Goal: Task Accomplishment & Management: Manage account settings

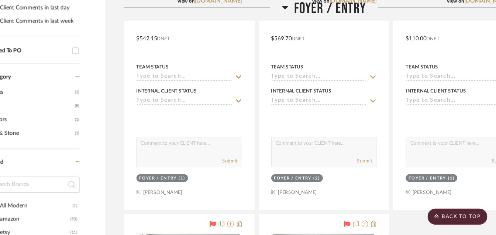
scroll to position [249, 0]
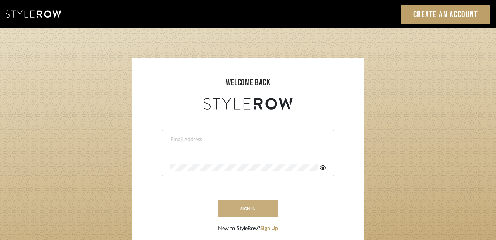
type input "[EMAIL_ADDRESS][DOMAIN_NAME]"
click at [243, 204] on button "sign in" at bounding box center [248, 208] width 59 height 17
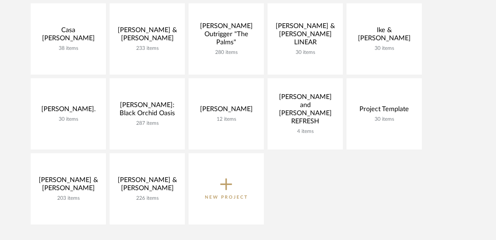
scroll to position [136, 0]
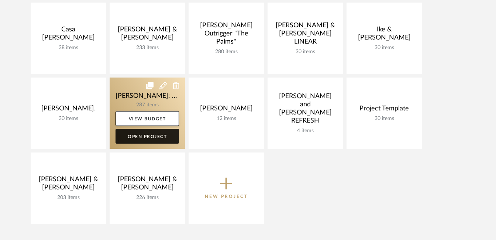
click at [147, 135] on link "Open Project" at bounding box center [148, 136] width 64 height 15
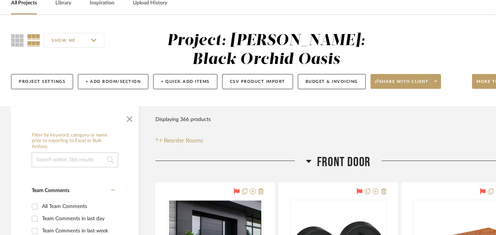
scroll to position [604, 0]
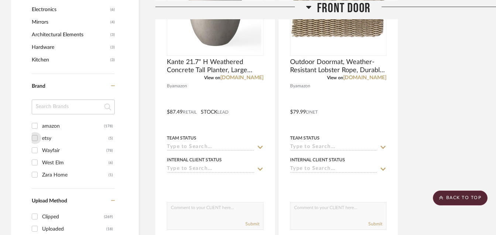
click at [34, 139] on input "etsy (5)" at bounding box center [35, 138] width 12 height 12
checkbox input "true"
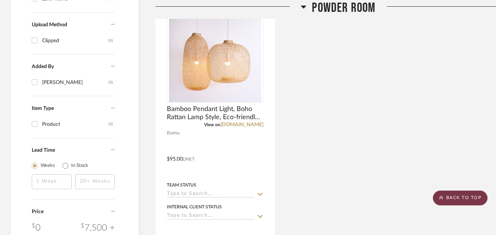
click at [443, 195] on icon at bounding box center [442, 197] width 4 height 4
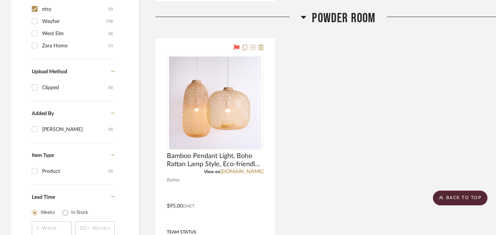
scroll to position [532, 0]
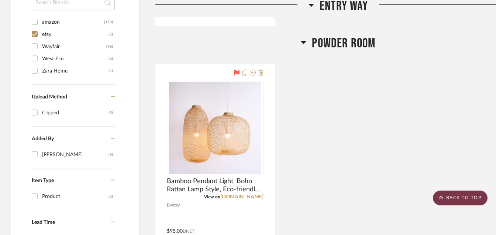
click at [447, 200] on scroll-to-top-button "BACK TO TOP" at bounding box center [460, 197] width 55 height 15
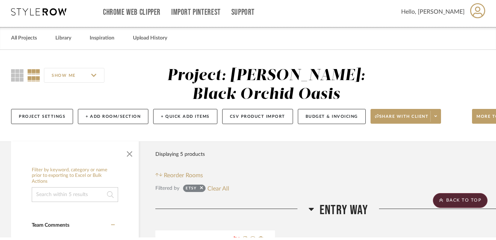
scroll to position [0, 0]
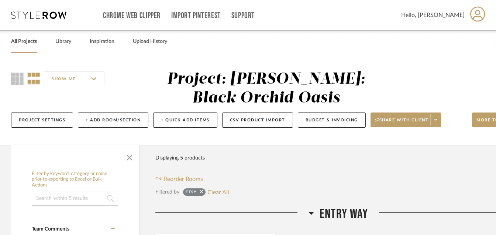
click at [26, 44] on link "All Projects" at bounding box center [24, 42] width 26 height 10
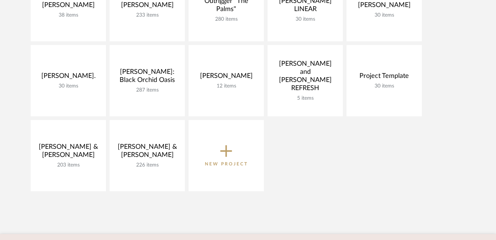
scroll to position [188, 0]
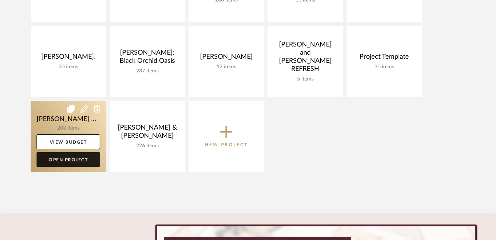
click at [82, 157] on link "Open Project" at bounding box center [69, 159] width 64 height 15
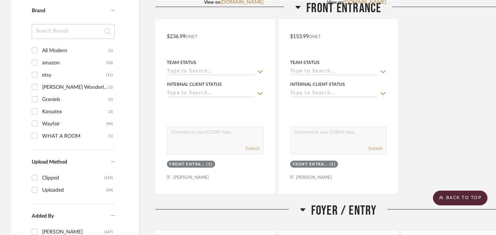
scroll to position [677, 0]
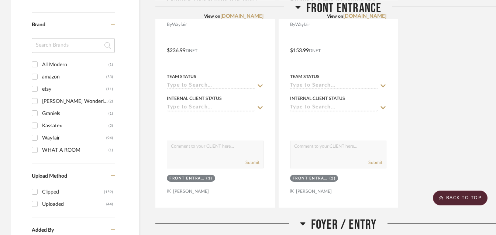
click at [36, 64] on input "All Modern (1)" at bounding box center [35, 64] width 12 height 12
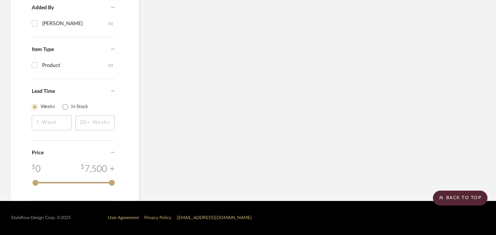
scroll to position [674, 0]
click at [443, 197] on icon at bounding box center [442, 197] width 4 height 4
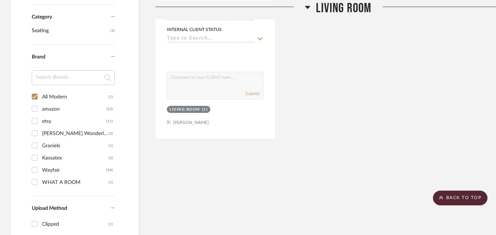
scroll to position [428, 0]
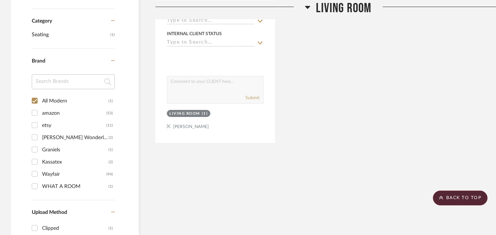
click at [35, 101] on input "All Modern (1)" at bounding box center [35, 101] width 12 height 12
checkbox input "false"
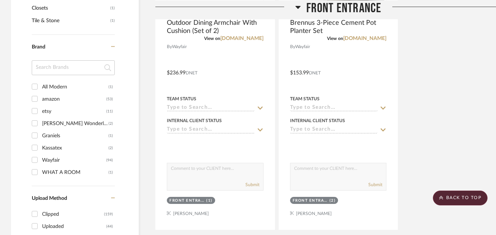
scroll to position [681, 0]
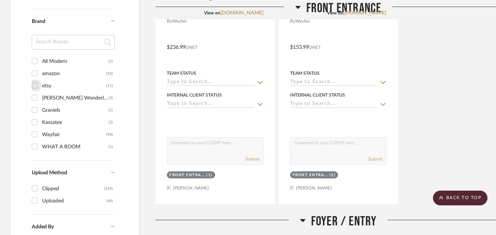
click at [36, 84] on input "etsy (11)" at bounding box center [35, 85] width 12 height 12
checkbox input "true"
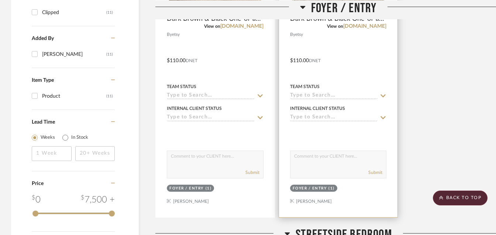
scroll to position [505, 0]
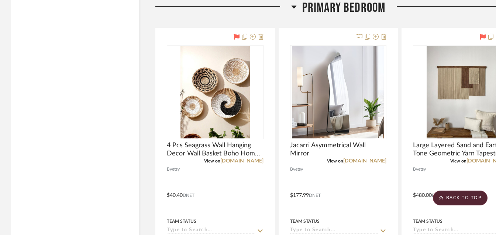
scroll to position [1626, 0]
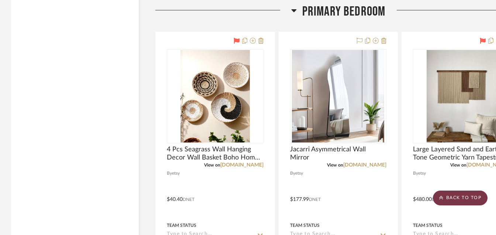
click at [439, 201] on scroll-to-top-button "BACK TO TOP" at bounding box center [460, 197] width 55 height 15
click at [444, 193] on scroll-to-top-button "BACK TO TOP" at bounding box center [460, 197] width 55 height 15
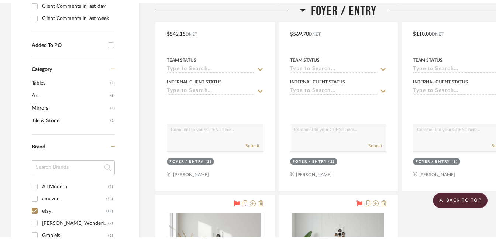
scroll to position [0, 0]
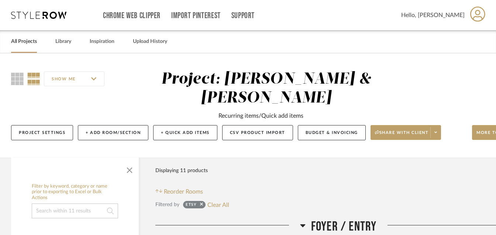
click at [25, 39] on link "All Projects" at bounding box center [24, 42] width 26 height 10
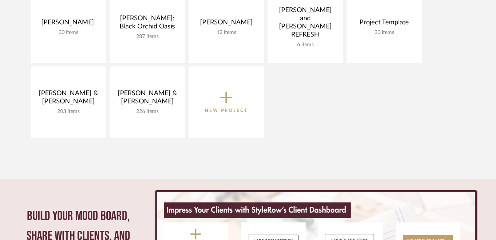
scroll to position [272, 0]
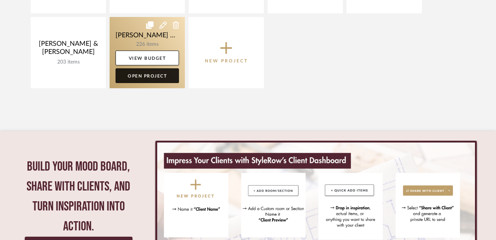
click at [148, 74] on link "Open Project" at bounding box center [148, 75] width 64 height 15
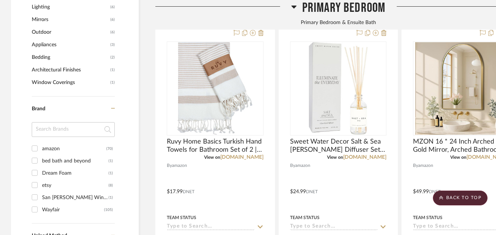
scroll to position [590, 0]
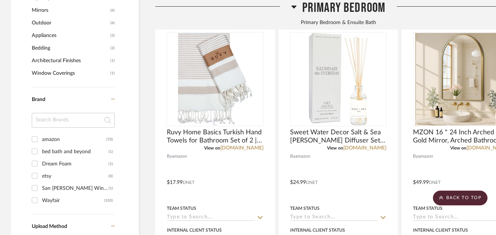
click at [33, 145] on input "bed bath and beyond (1)" at bounding box center [35, 151] width 12 height 12
checkbox input "true"
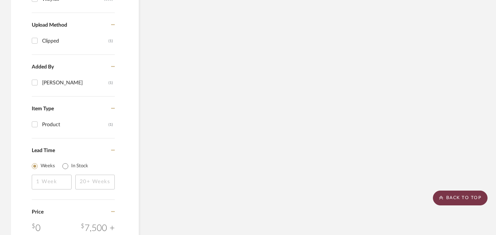
click at [459, 192] on scroll-to-top-button "BACK TO TOP" at bounding box center [460, 197] width 55 height 15
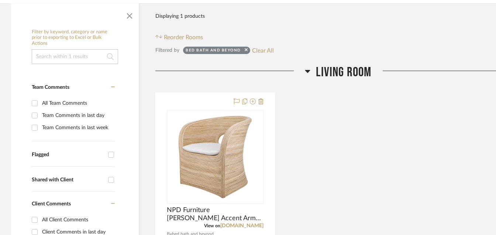
scroll to position [155, 0]
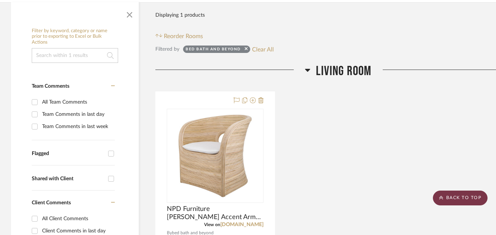
click at [446, 200] on scroll-to-top-button "BACK TO TOP" at bounding box center [460, 197] width 55 height 15
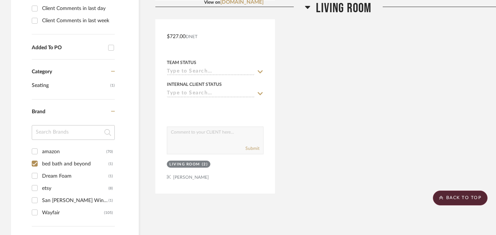
scroll to position [440, 0]
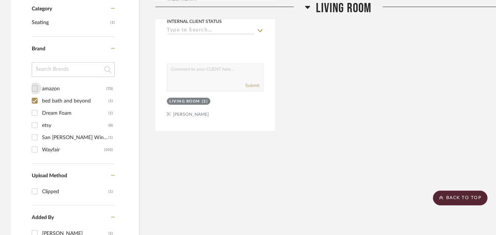
click at [36, 82] on input "amazon (70)" at bounding box center [35, 88] width 12 height 12
checkbox input "true"
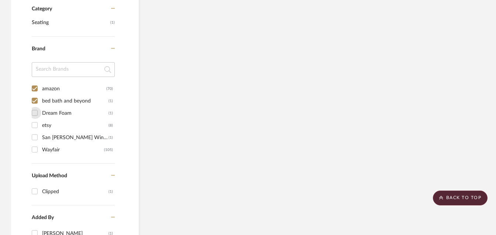
click at [36, 94] on div "Filter by keyword, category or name prior to exporting to Excel or Bulk Actions…" at bounding box center [75, 75] width 128 height 670
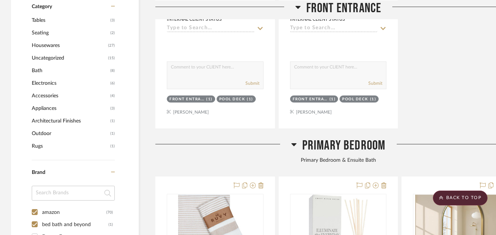
scroll to position [443, 0]
click at [33, 218] on input "bed bath and beyond (1)" at bounding box center [35, 224] width 12 height 12
checkbox input "false"
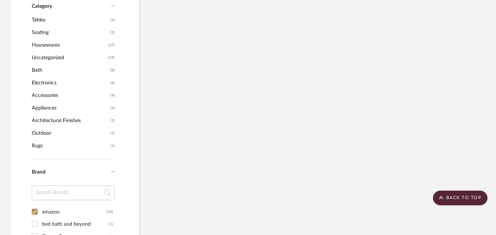
click at [34, 205] on input "amazon (70)" at bounding box center [35, 211] width 12 height 12
checkbox input "false"
click at [34, 230] on input "Dream Foam (1)" at bounding box center [35, 236] width 12 height 12
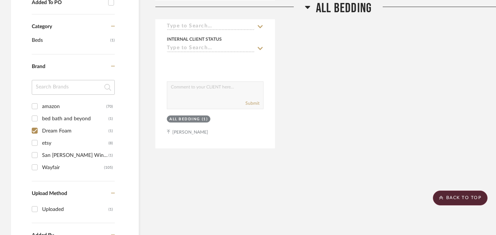
scroll to position [426, 0]
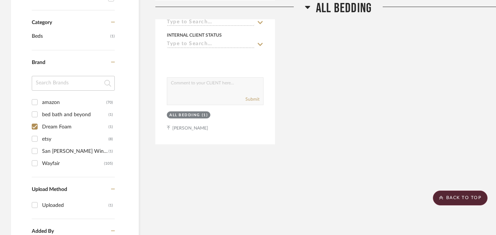
click at [36, 120] on input "Dream Foam (1)" at bounding box center [35, 126] width 12 height 12
checkbox input "false"
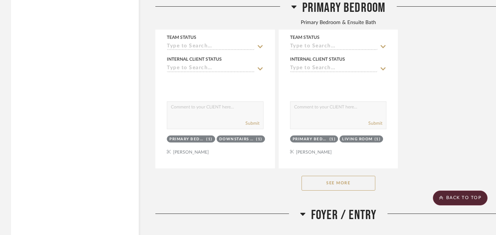
scroll to position [1431, 0]
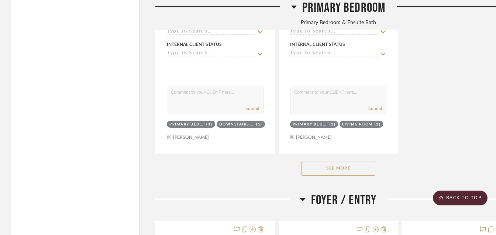
click at [333, 161] on button "See More" at bounding box center [339, 168] width 74 height 15
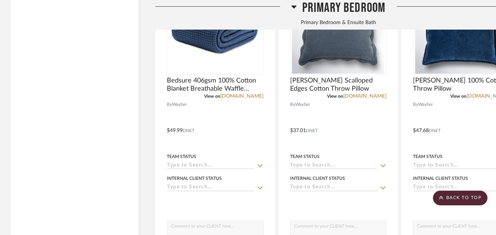
scroll to position [2923, 0]
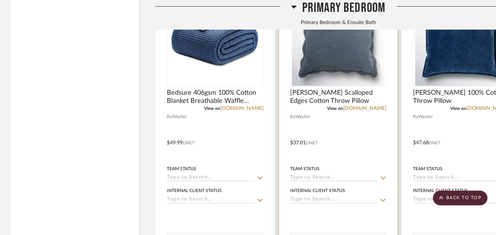
click at [330, 52] on img "0" at bounding box center [338, 39] width 92 height 92
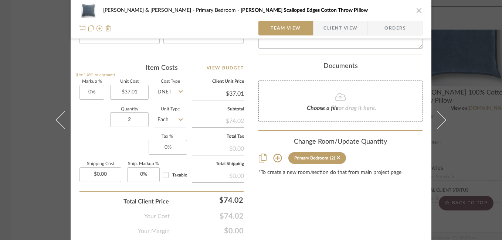
scroll to position [418, 0]
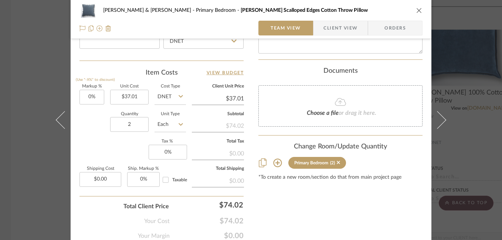
click at [460, 57] on div "[PERSON_NAME] & [PERSON_NAME] Primary Bedroom [PERSON_NAME] Scalloped Edges Cot…" at bounding box center [251, 120] width 502 height 240
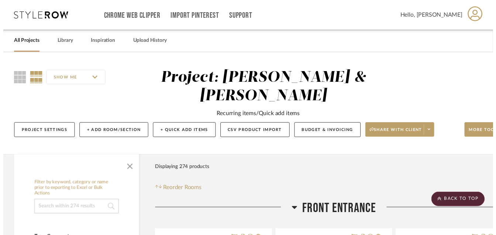
scroll to position [2923, 0]
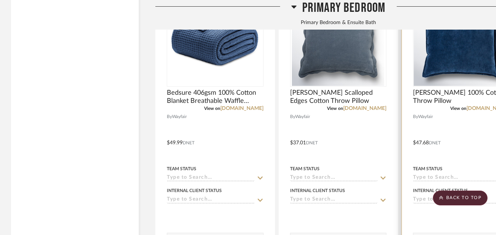
click at [452, 50] on div at bounding box center [461, 40] width 97 height 94
click at [445, 58] on img "0" at bounding box center [462, 39] width 92 height 92
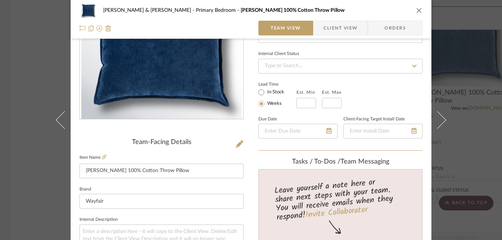
scroll to position [90, 0]
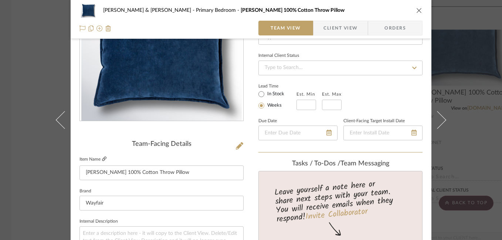
click at [102, 159] on icon at bounding box center [104, 159] width 4 height 4
click at [417, 11] on icon "close" at bounding box center [419, 10] width 6 height 6
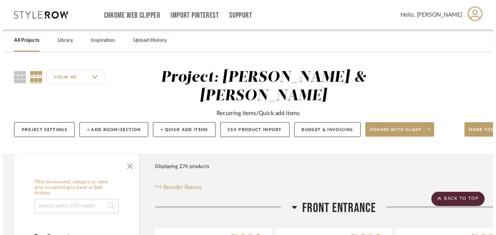
scroll to position [2923, 0]
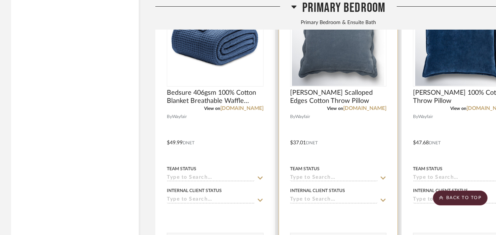
click at [336, 120] on div at bounding box center [338, 137] width 119 height 323
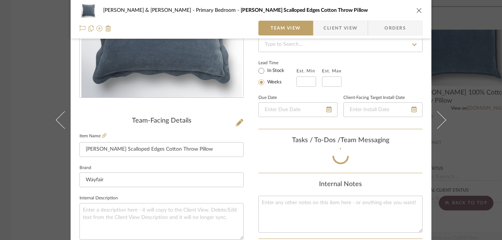
scroll to position [123, 0]
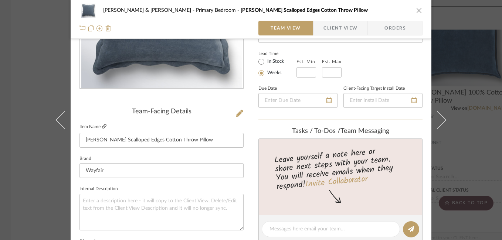
click at [102, 128] on icon at bounding box center [104, 126] width 4 height 4
click at [28, 24] on div "[PERSON_NAME] & [PERSON_NAME] Primary Bedroom [PERSON_NAME] Scalloped Edges Cot…" at bounding box center [251, 120] width 502 height 240
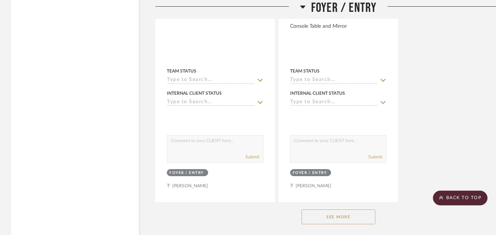
scroll to position [4076, 0]
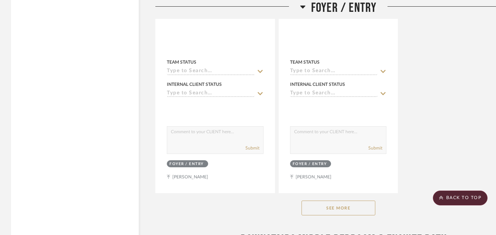
click at [319, 200] on button "See More" at bounding box center [339, 207] width 74 height 15
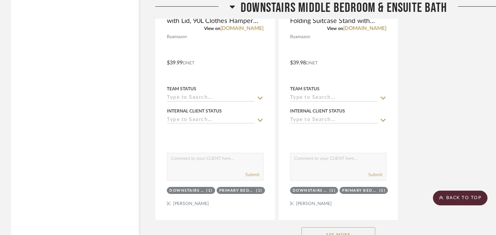
scroll to position [5125, 0]
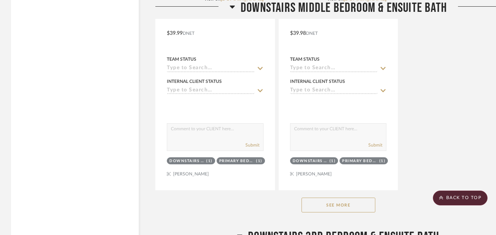
click at [328, 197] on button "See More" at bounding box center [339, 204] width 74 height 15
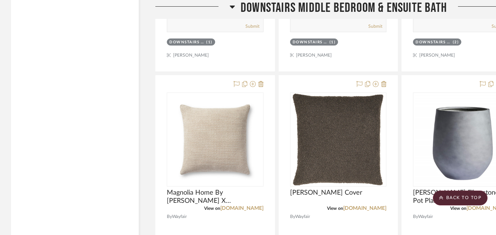
scroll to position [6263, 0]
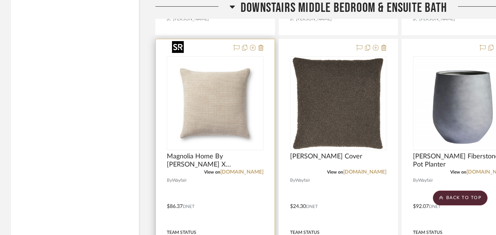
click at [217, 107] on img "0" at bounding box center [215, 103] width 92 height 92
click at [251, 64] on img "0" at bounding box center [215, 103] width 92 height 92
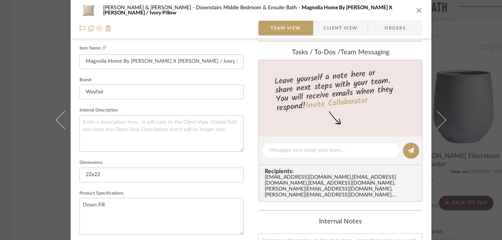
scroll to position [133, 0]
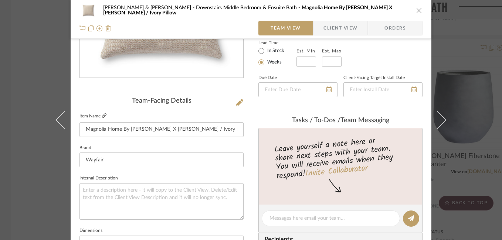
click at [103, 115] on icon at bounding box center [104, 115] width 4 height 4
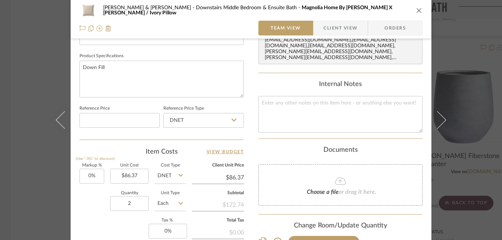
scroll to position [237, 0]
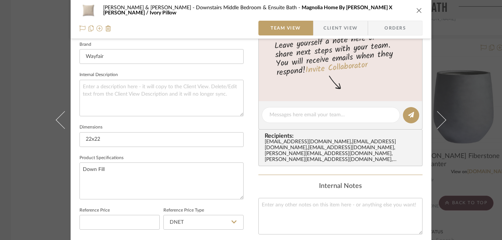
click at [454, 74] on div "[PERSON_NAME] & [PERSON_NAME] Downstairs Middle Bedroom & Ensuite Bath Magnolia…" at bounding box center [251, 120] width 502 height 240
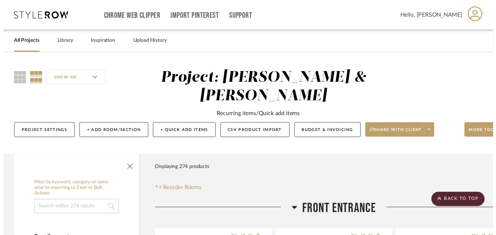
scroll to position [6263, 0]
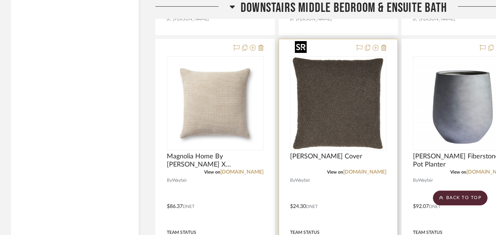
click at [336, 80] on img "0" at bounding box center [338, 103] width 92 height 92
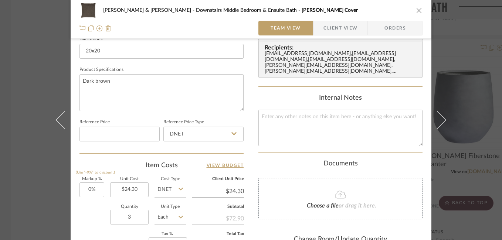
scroll to position [320, 0]
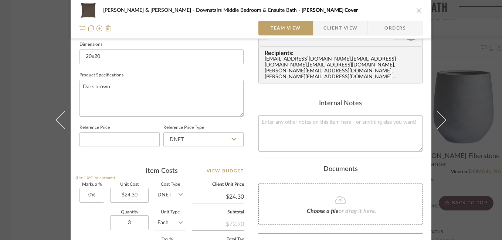
click at [469, 35] on div "[PERSON_NAME] & [PERSON_NAME] Downstairs Middle Bedroom & Ensuite Bath Olinda P…" at bounding box center [251, 120] width 502 height 240
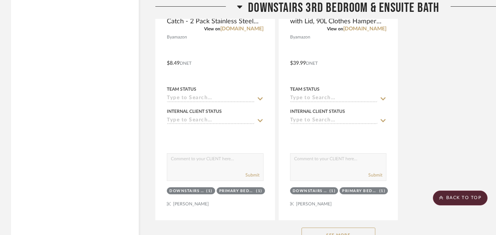
scroll to position [8449, 0]
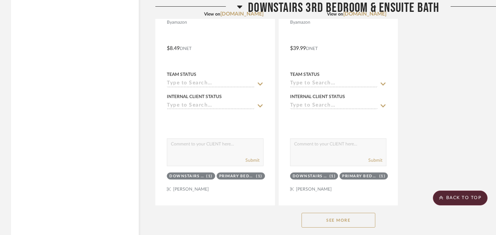
click at [338, 212] on button "See More" at bounding box center [339, 219] width 74 height 15
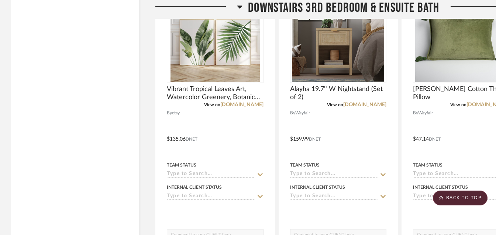
scroll to position [9269, 0]
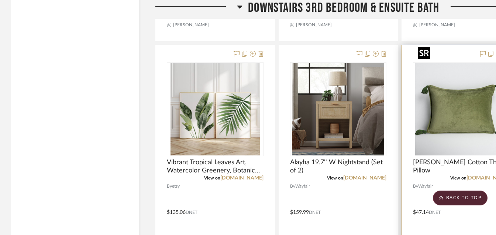
click at [443, 102] on img "0" at bounding box center [462, 109] width 92 height 92
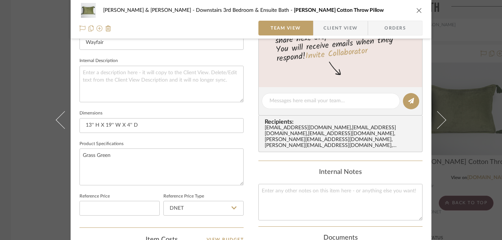
scroll to position [253, 0]
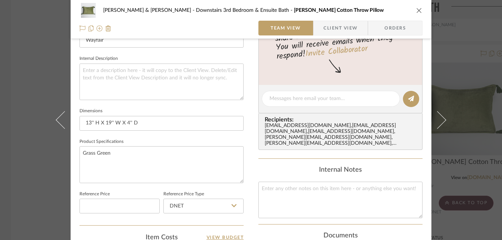
click at [479, 69] on div "[PERSON_NAME] & [PERSON_NAME] Downstairs 3rd Bedroom & Ensuite Bath Norwin Tass…" at bounding box center [251, 120] width 502 height 240
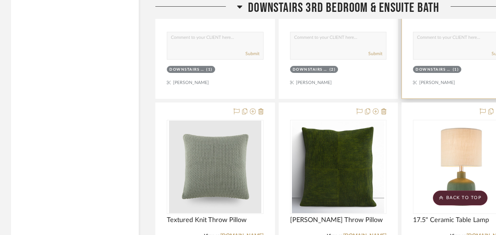
scroll to position [9564, 0]
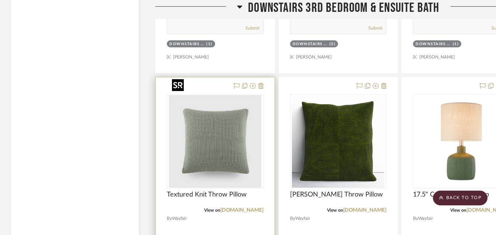
click at [201, 125] on img "0" at bounding box center [215, 141] width 92 height 92
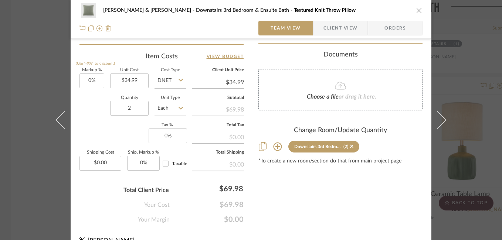
scroll to position [448, 0]
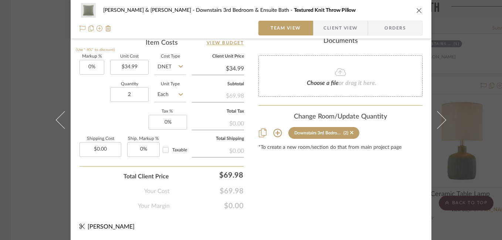
click at [479, 88] on div "[PERSON_NAME] & [PERSON_NAME] Downstairs 3rd Bedroom & Ensuite Bath Textured Kn…" at bounding box center [251, 120] width 502 height 240
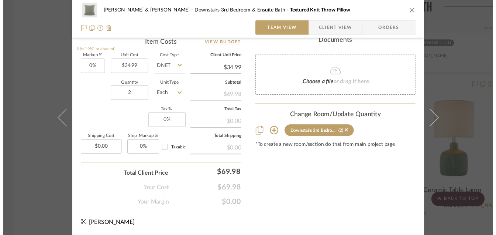
scroll to position [9564, 0]
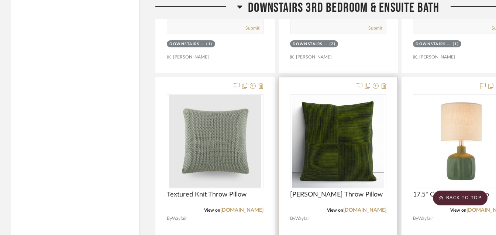
click at [339, 202] on div at bounding box center [338, 238] width 119 height 323
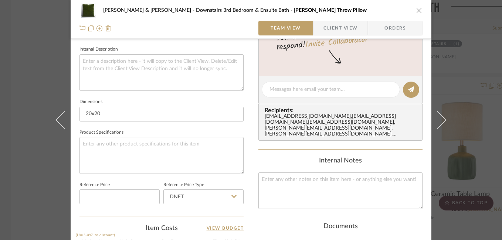
scroll to position [271, 0]
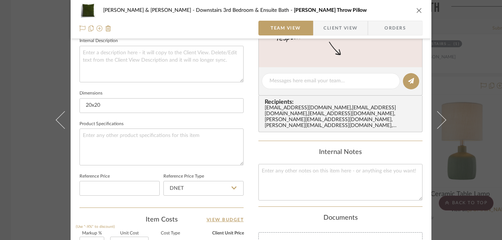
click at [480, 76] on div "[PERSON_NAME] & [PERSON_NAME] Downstairs 3rd Bedroom & Ensuite Bath [PERSON_NAM…" at bounding box center [251, 120] width 502 height 240
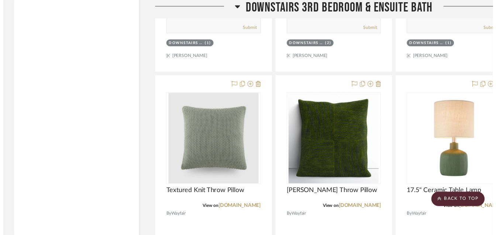
scroll to position [9564, 0]
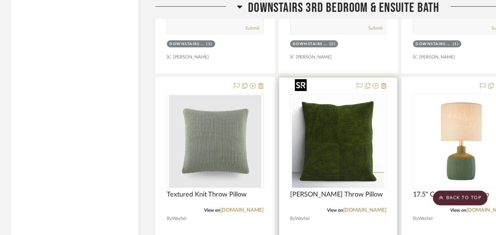
click at [313, 138] on img "0" at bounding box center [338, 141] width 92 height 92
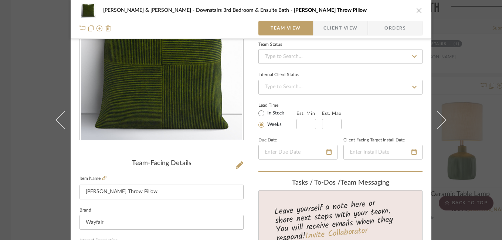
scroll to position [74, 0]
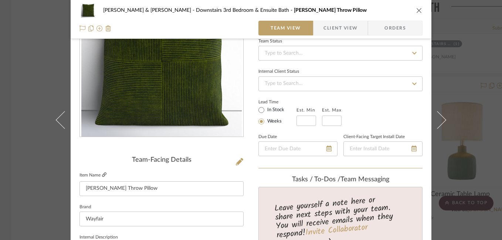
click at [102, 175] on icon at bounding box center [104, 175] width 4 height 4
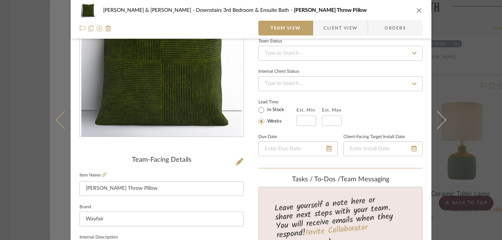
click at [50, 67] on button at bounding box center [60, 120] width 21 height 240
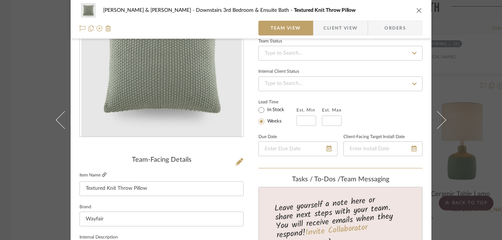
click at [102, 175] on icon at bounding box center [104, 175] width 4 height 4
click at [476, 75] on div "[PERSON_NAME] & [PERSON_NAME] Downstairs 3rd Bedroom & Ensuite Bath Textured Kn…" at bounding box center [251, 120] width 502 height 240
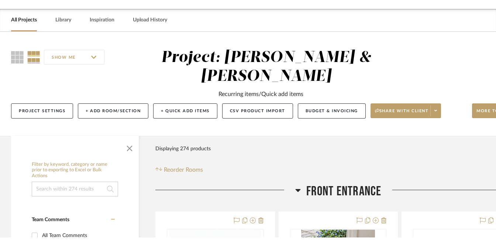
scroll to position [0, 0]
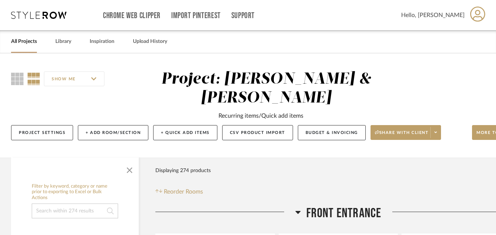
click at [29, 44] on link "All Projects" at bounding box center [24, 42] width 26 height 10
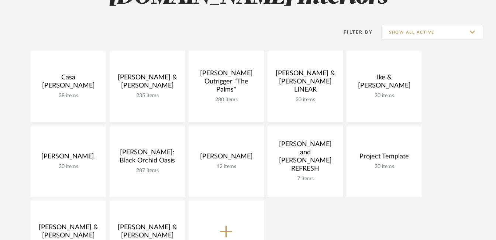
scroll to position [91, 0]
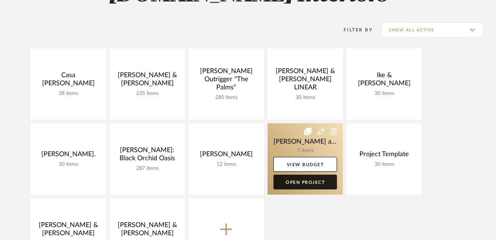
click at [310, 181] on link "Open Project" at bounding box center [306, 182] width 64 height 15
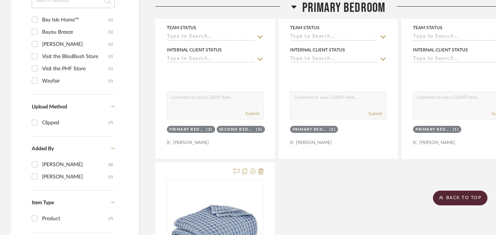
scroll to position [761, 0]
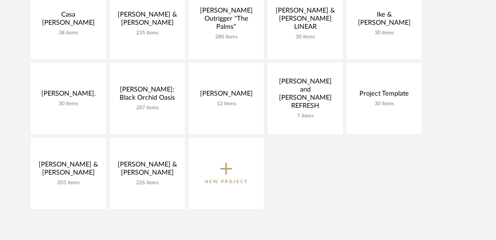
scroll to position [148, 0]
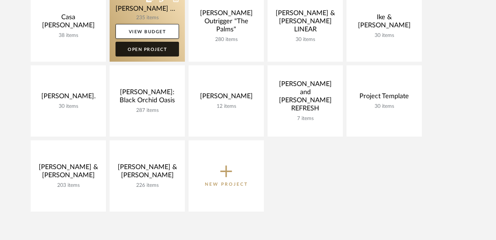
click at [137, 55] on link "Open Project" at bounding box center [148, 49] width 64 height 15
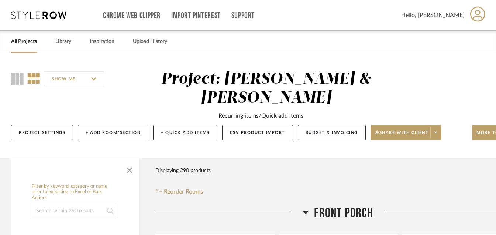
click at [137, 55] on div "SHOW ME Project: [PERSON_NAME] & [PERSON_NAME] Recurring items/Quick add items …" at bounding box center [266, 105] width 532 height 104
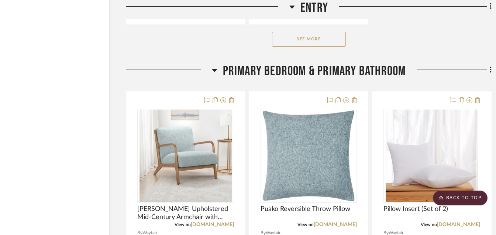
scroll to position [1876, 30]
click at [300, 46] on button "See More" at bounding box center [309, 39] width 74 height 15
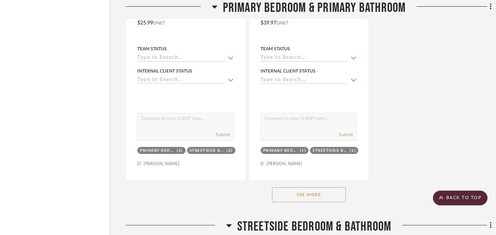
scroll to position [4418, 30]
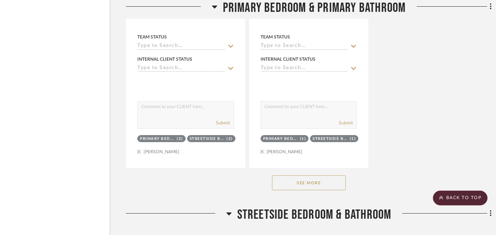
click at [313, 184] on button "See More" at bounding box center [309, 182] width 74 height 15
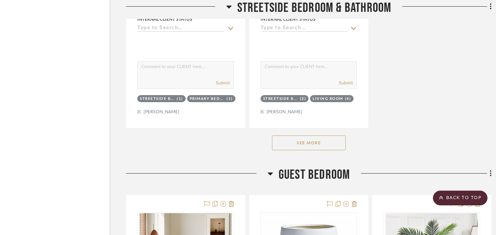
scroll to position [8777, 30]
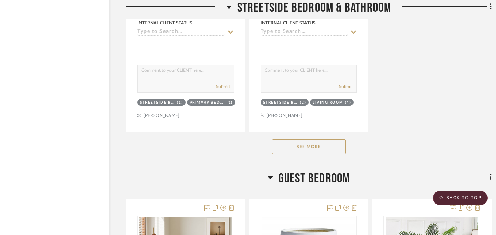
click at [304, 146] on button "See More" at bounding box center [309, 146] width 74 height 15
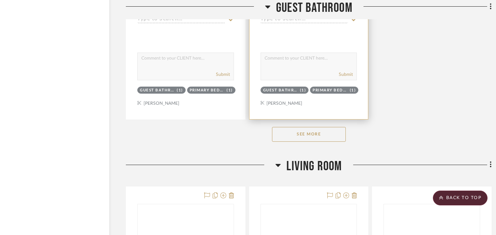
scroll to position [14524, 30]
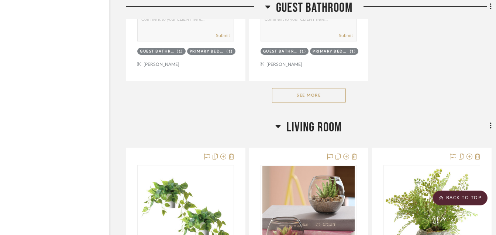
click at [325, 96] on button "See More" at bounding box center [309, 95] width 74 height 15
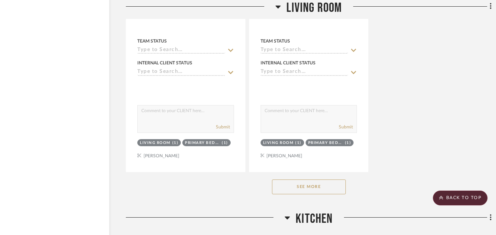
scroll to position [16490, 30]
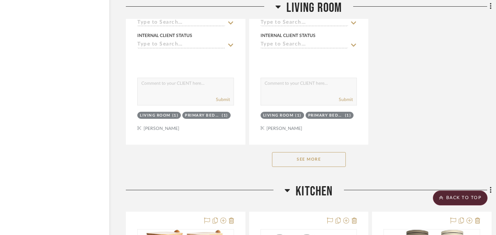
click at [304, 157] on button "See More" at bounding box center [309, 159] width 74 height 15
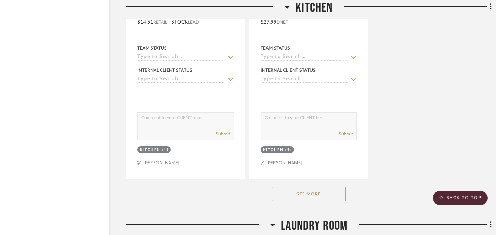
scroll to position [19164, 30]
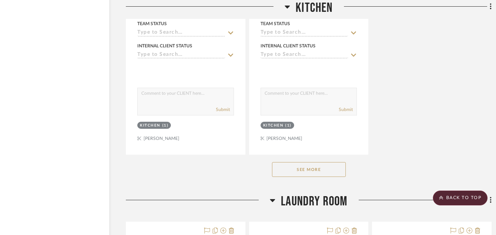
click at [299, 165] on button "See More" at bounding box center [309, 169] width 74 height 15
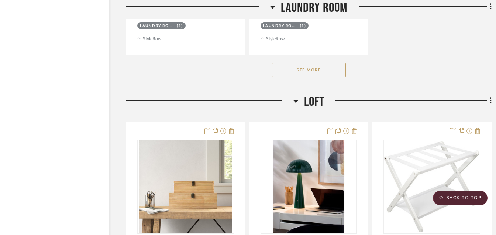
scroll to position [23552, 30]
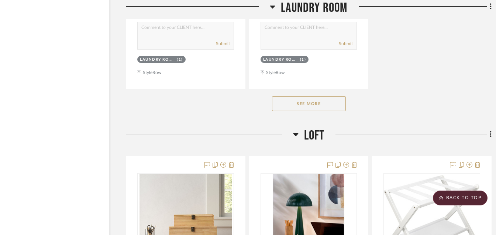
click at [320, 104] on button "See More" at bounding box center [309, 103] width 74 height 15
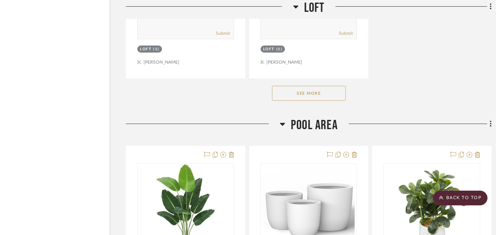
scroll to position [24616, 30]
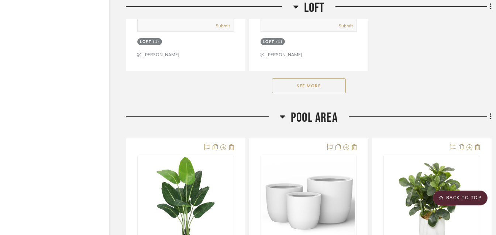
click at [303, 84] on button "See More" at bounding box center [309, 85] width 74 height 15
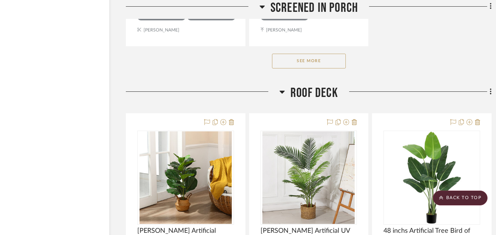
scroll to position [28074, 30]
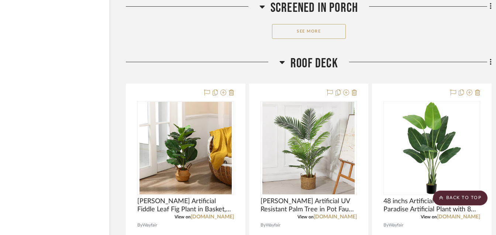
click at [292, 28] on button "See More" at bounding box center [309, 31] width 74 height 15
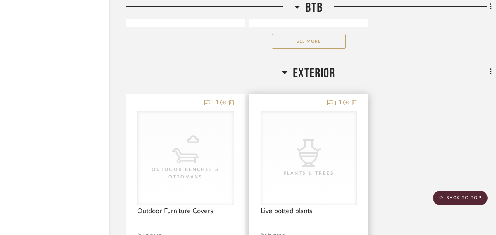
scroll to position [31206, 30]
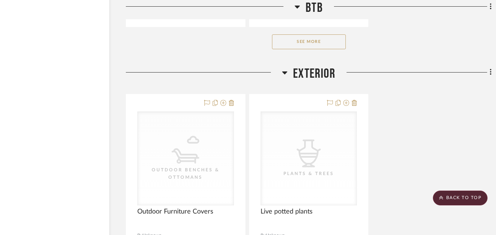
drag, startPoint x: 332, startPoint y: 41, endPoint x: 307, endPoint y: 41, distance: 25.9
drag, startPoint x: 307, startPoint y: 41, endPoint x: 284, endPoint y: 45, distance: 23.4
click at [284, 45] on button "See More" at bounding box center [309, 41] width 74 height 15
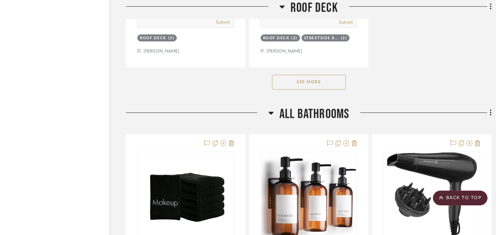
scroll to position [29418, 30]
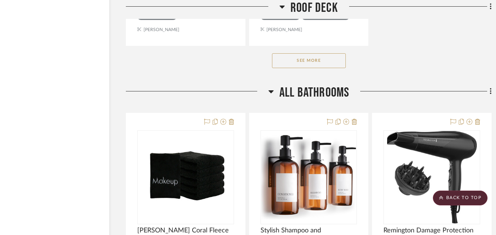
click at [311, 64] on button "See More" at bounding box center [309, 60] width 74 height 15
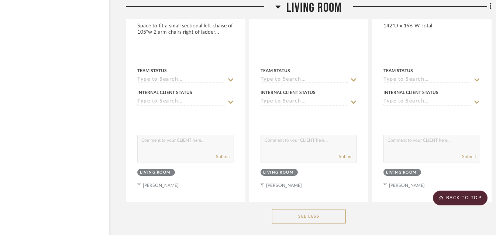
scroll to position [18124, 30]
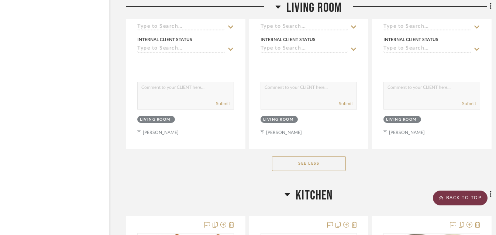
click at [444, 196] on icon at bounding box center [442, 197] width 4 height 4
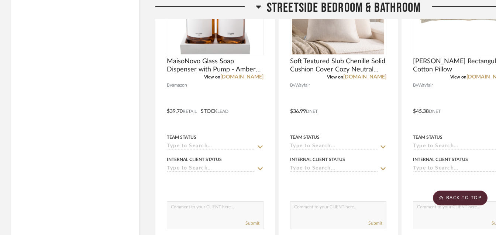
scroll to position [11111, 0]
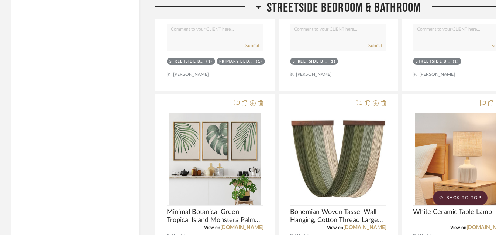
click at [255, 6] on div at bounding box center [206, 9] width 100 height 19
click at [259, 4] on icon at bounding box center [259, 6] width 6 height 9
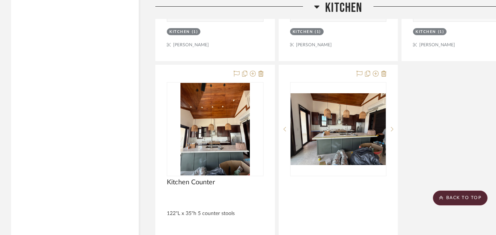
scroll to position [17568, 0]
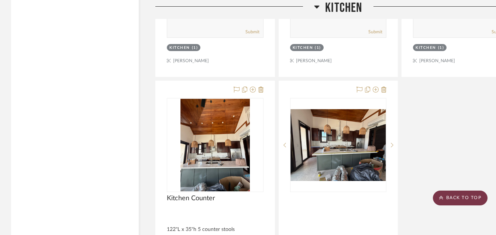
click at [443, 200] on fa-icon at bounding box center [442, 198] width 4 height 6
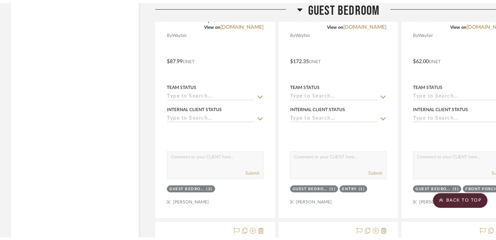
scroll to position [0, 0]
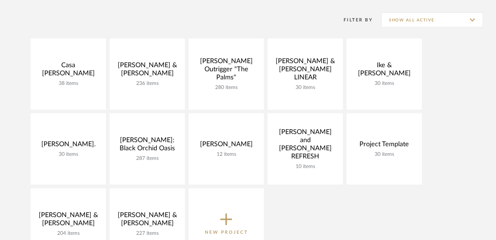
scroll to position [89, 0]
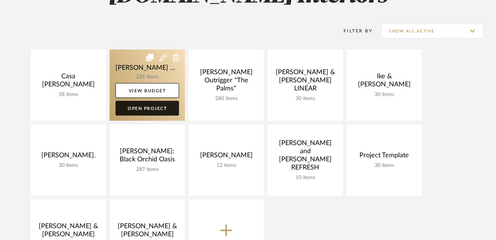
click at [158, 106] on link "Open Project" at bounding box center [148, 108] width 64 height 15
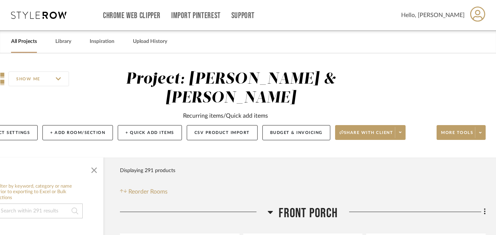
scroll to position [128, 35]
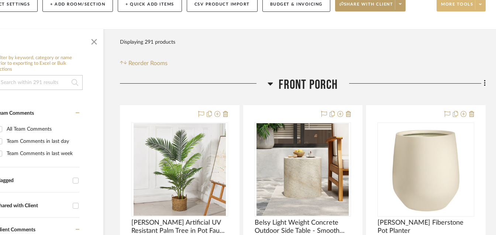
click at [480, 6] on span at bounding box center [480, 4] width 10 height 11
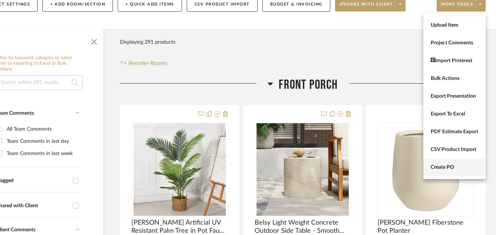
click at [455, 166] on span "Create PO" at bounding box center [455, 167] width 48 height 6
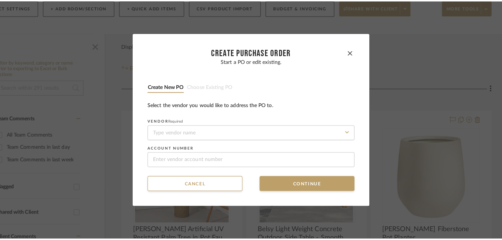
scroll to position [0, 0]
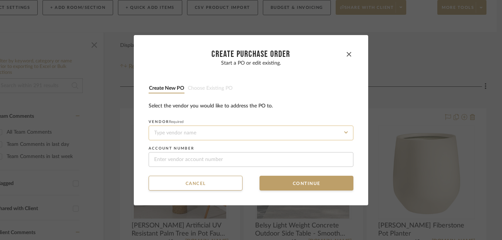
click at [178, 135] on input at bounding box center [250, 133] width 205 height 15
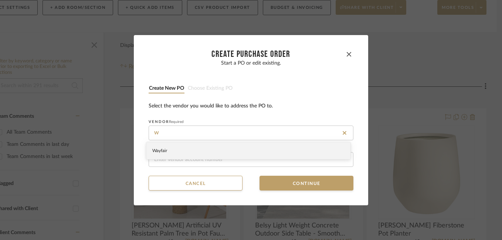
click at [168, 151] on div "Wayfair" at bounding box center [248, 150] width 204 height 17
type input "Wayfair"
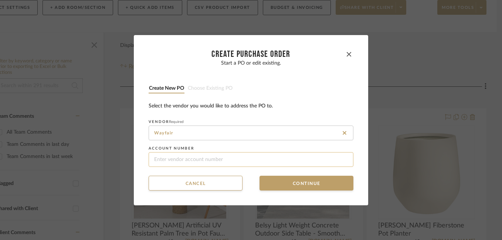
click at [167, 161] on input at bounding box center [250, 159] width 205 height 15
click at [344, 132] on icon at bounding box center [346, 133] width 4 height 6
click at [264, 130] on input "Wayfair" at bounding box center [250, 133] width 205 height 15
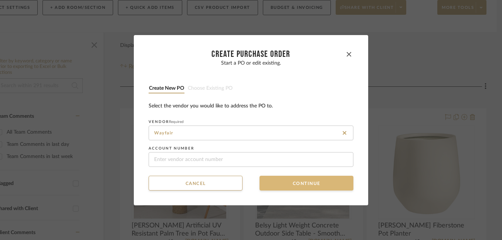
click at [283, 187] on button "Continue" at bounding box center [306, 183] width 94 height 15
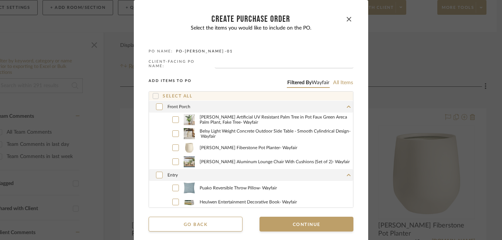
click at [155, 93] on icon at bounding box center [155, 95] width 5 height 5
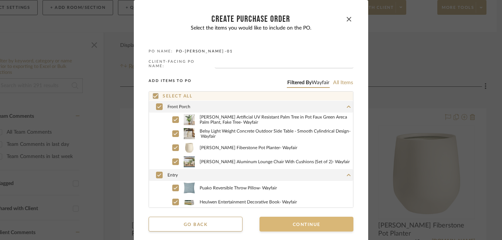
click at [280, 221] on button "Continue" at bounding box center [306, 224] width 94 height 15
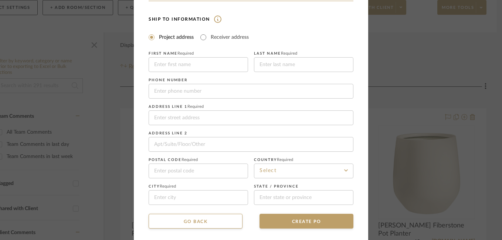
scroll to position [183, 0]
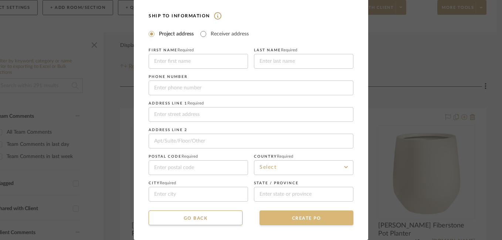
click at [284, 216] on button "CREATE PO" at bounding box center [306, 218] width 94 height 15
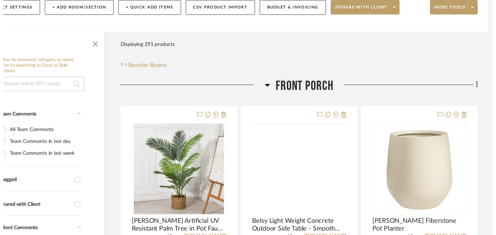
scroll to position [125, 35]
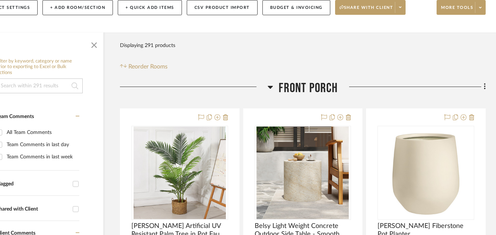
click at [298, 53] on div "Filter Products Displaying 291 products Reorder Rooms" at bounding box center [303, 54] width 366 height 33
click at [482, 8] on icon at bounding box center [480, 8] width 3 height 4
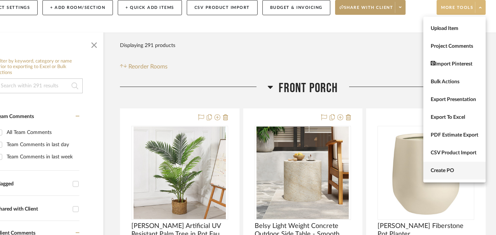
click at [450, 168] on span "Create PO" at bounding box center [455, 170] width 48 height 6
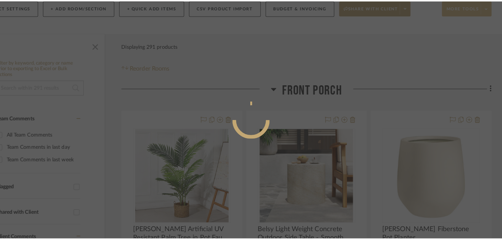
scroll to position [0, 0]
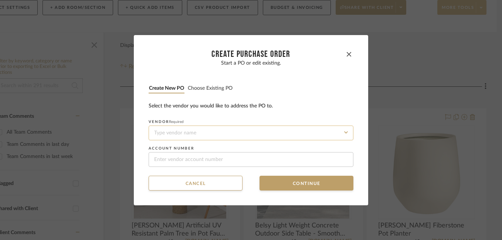
click at [168, 130] on input at bounding box center [250, 133] width 205 height 15
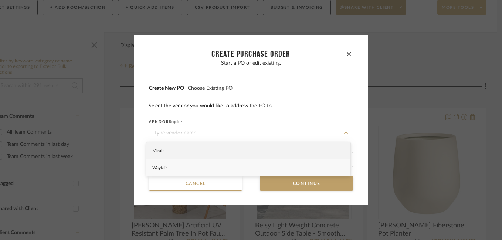
click at [167, 168] on span "Wayfair" at bounding box center [159, 167] width 15 height 4
type input "Wayfair"
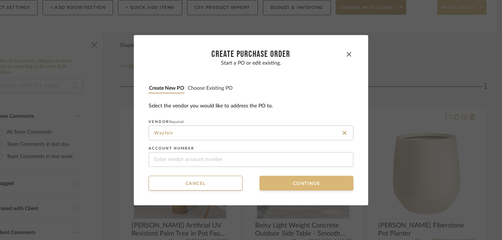
click at [282, 181] on button "Continue" at bounding box center [306, 183] width 94 height 15
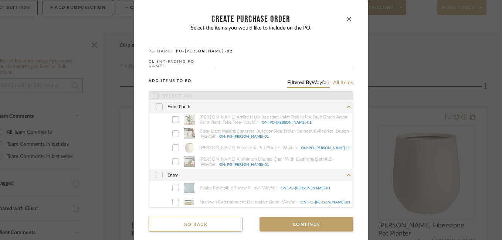
click at [209, 51] on span "PO-[PERSON_NAME] -02" at bounding box center [204, 51] width 57 height 4
click at [224, 53] on fieldset "PO NAME: [PERSON_NAME] -02" at bounding box center [250, 52] width 205 height 6
click at [206, 217] on button "Go back" at bounding box center [195, 224] width 94 height 15
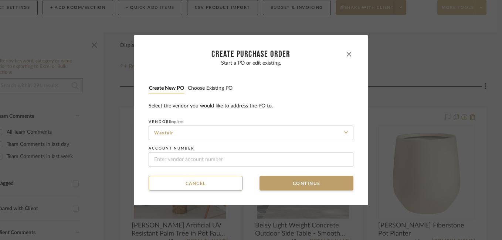
click at [346, 53] on icon "button" at bounding box center [348, 54] width 4 height 4
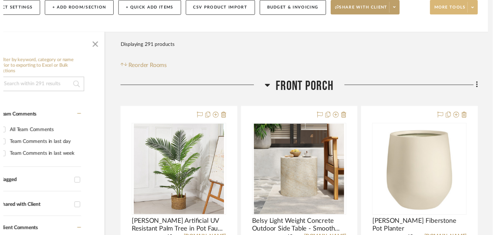
scroll to position [125, 35]
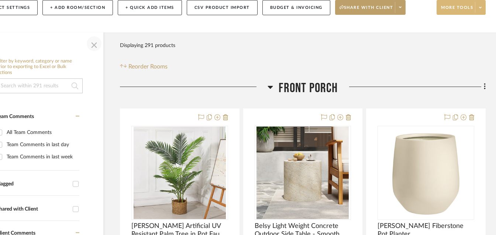
click at [94, 44] on span "button" at bounding box center [94, 44] width 18 height 18
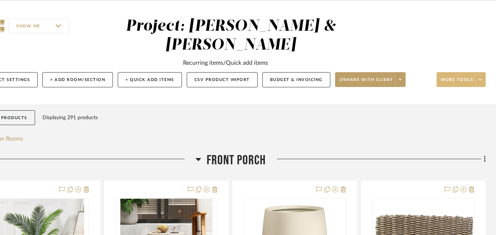
scroll to position [61, 35]
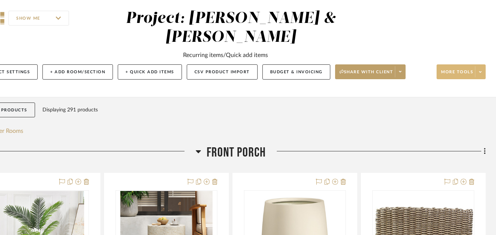
click at [55, 16] on input "SHOW ME" at bounding box center [38, 18] width 61 height 15
click at [60, 20] on input "SHOW ME" at bounding box center [38, 18] width 61 height 15
click at [59, 20] on input "SHOW ME" at bounding box center [38, 18] width 61 height 15
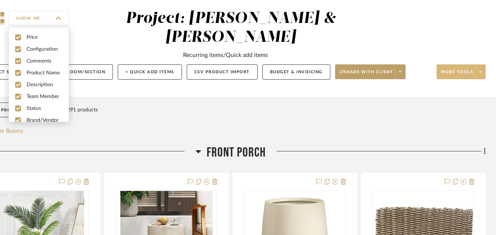
drag, startPoint x: 222, startPoint y: 2, endPoint x: 92, endPoint y: 35, distance: 134.2
click at [92, 35] on div "SHOW ME Project: [PERSON_NAME] & [PERSON_NAME] Recurring items/Quick add items …" at bounding box center [231, 46] width 532 height 75
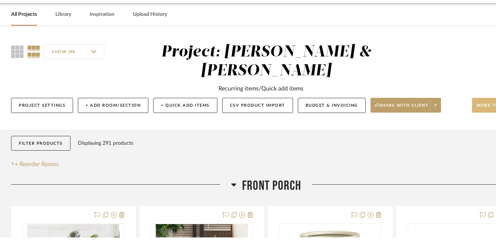
scroll to position [0, 0]
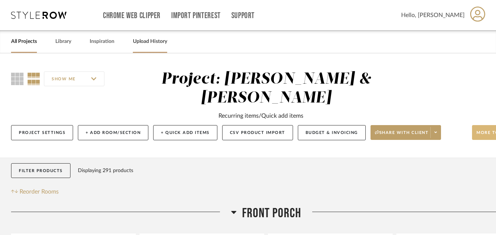
click at [147, 44] on link "Upload History" at bounding box center [150, 42] width 34 height 10
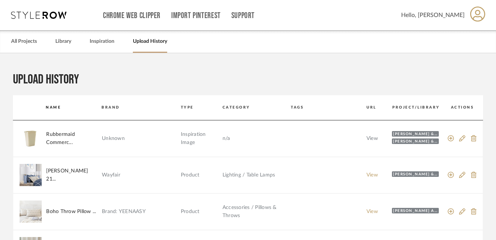
click at [375, 139] on link "View" at bounding box center [372, 138] width 11 height 5
click at [21, 36] on div "All Projects" at bounding box center [24, 41] width 26 height 23
click at [26, 44] on link "All Projects" at bounding box center [24, 42] width 26 height 10
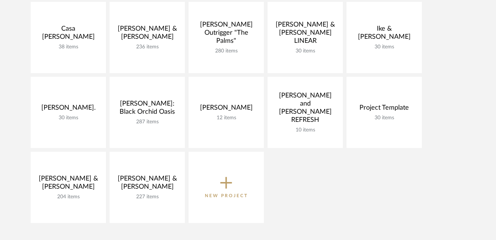
scroll to position [136, 0]
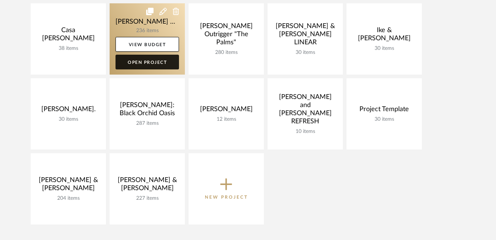
click at [149, 63] on link "Open Project" at bounding box center [148, 62] width 64 height 15
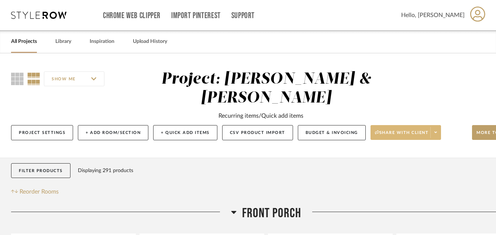
click at [439, 128] on span at bounding box center [436, 132] width 10 height 11
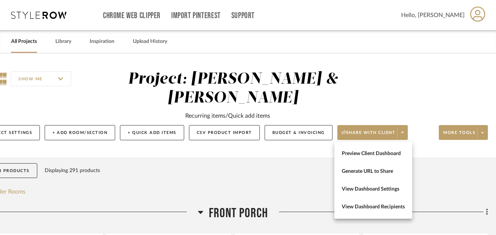
scroll to position [0, 35]
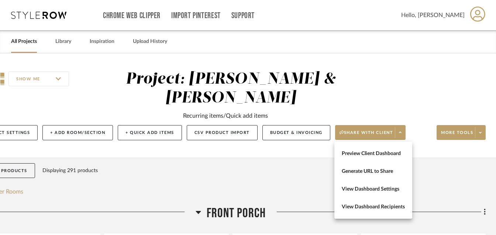
click at [480, 133] on div at bounding box center [248, 117] width 496 height 235
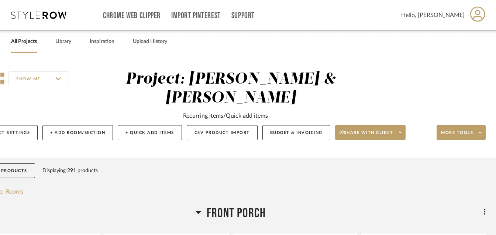
click at [480, 133] on icon at bounding box center [480, 132] width 3 height 4
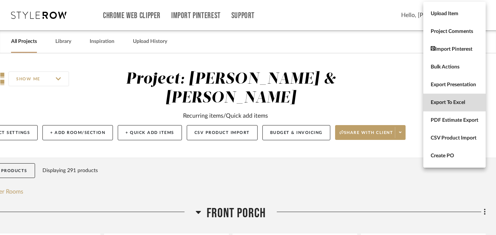
click at [441, 99] on button "Export To Excel" at bounding box center [455, 102] width 62 height 18
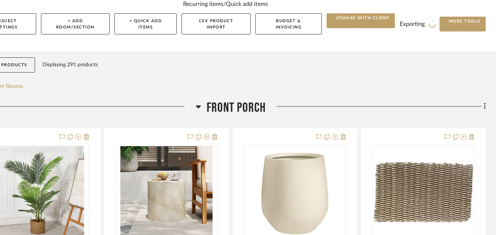
scroll to position [99, 35]
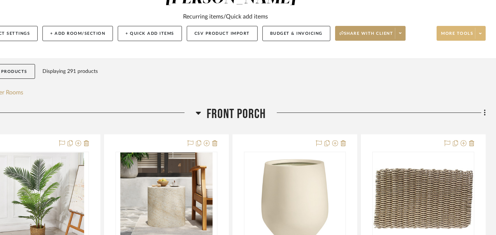
click at [475, 36] on span at bounding box center [480, 33] width 10 height 11
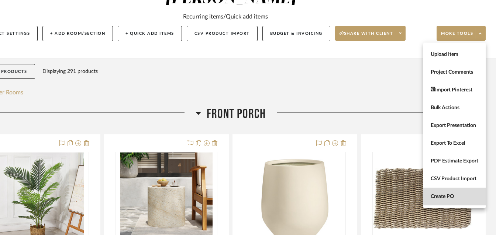
click at [453, 193] on span "Create PO" at bounding box center [455, 196] width 48 height 6
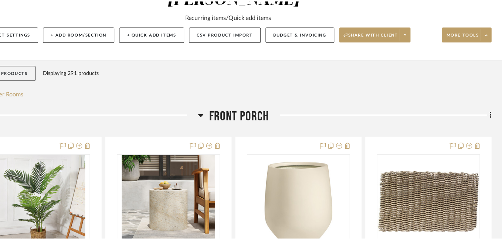
scroll to position [0, 0]
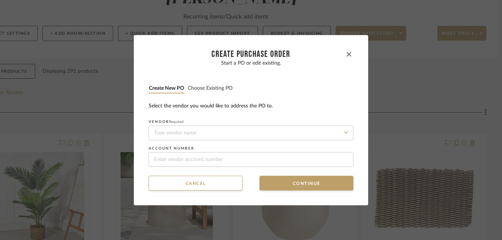
click at [212, 140] on form "Vendor Required Account number" at bounding box center [250, 143] width 205 height 47
click at [174, 137] on input at bounding box center [250, 133] width 205 height 15
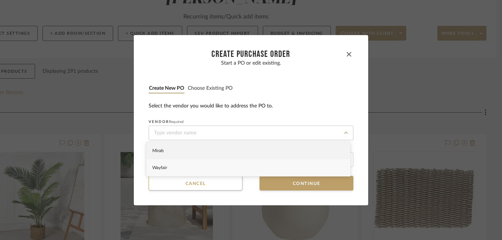
click at [170, 167] on div "Wayfair" at bounding box center [248, 167] width 204 height 17
type input "Wayfair"
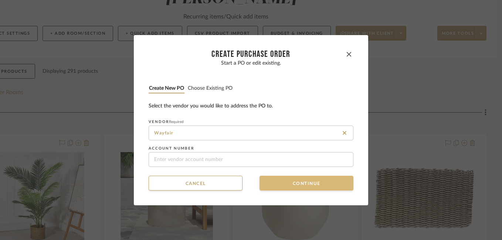
click at [281, 187] on button "Continue" at bounding box center [306, 183] width 94 height 15
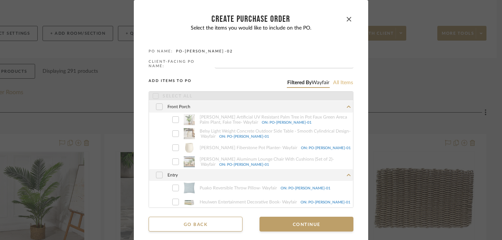
click at [339, 82] on button "All items" at bounding box center [342, 82] width 21 height 7
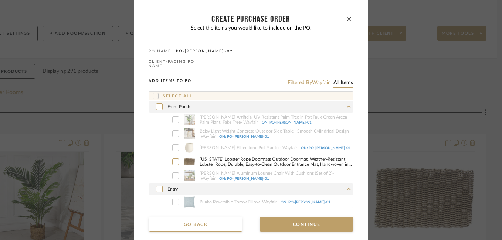
click at [270, 121] on span "ON: PO-[PERSON_NAME] -01" at bounding box center [287, 123] width 50 height 4
drag, startPoint x: 270, startPoint y: 119, endPoint x: 250, endPoint y: 120, distance: 20.0
click at [250, 120] on span "[PERSON_NAME] Artificial UV Resistant Palm Tree in Pot Faux Green [GEOGRAPHIC_D…" at bounding box center [275, 120] width 153 height 10
click at [264, 121] on span "ON: PO-[PERSON_NAME] -01" at bounding box center [287, 123] width 50 height 4
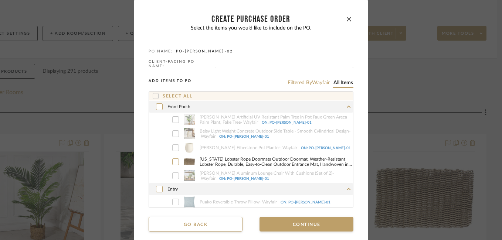
click at [289, 118] on span "[PERSON_NAME] Artificial UV Resistant Palm Tree in Pot Faux Green [GEOGRAPHIC_D…" at bounding box center [275, 120] width 153 height 10
click at [264, 121] on span "ON: PO-[PERSON_NAME] -01" at bounding box center [287, 123] width 50 height 4
click at [185, 51] on span "PO-[PERSON_NAME] -02" at bounding box center [204, 51] width 57 height 4
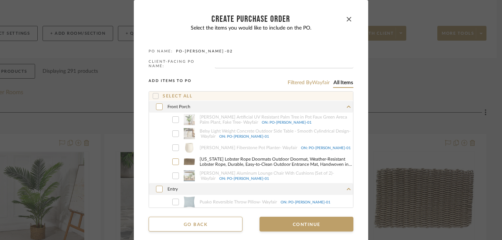
drag, startPoint x: 185, startPoint y: 51, endPoint x: 284, endPoint y: 40, distance: 100.0
click at [284, 40] on div "Select the items you would like to include on the PO. PO NAME: PO-[PERSON_NAME]…" at bounding box center [250, 116] width 205 height 183
